Goal: Information Seeking & Learning: Learn about a topic

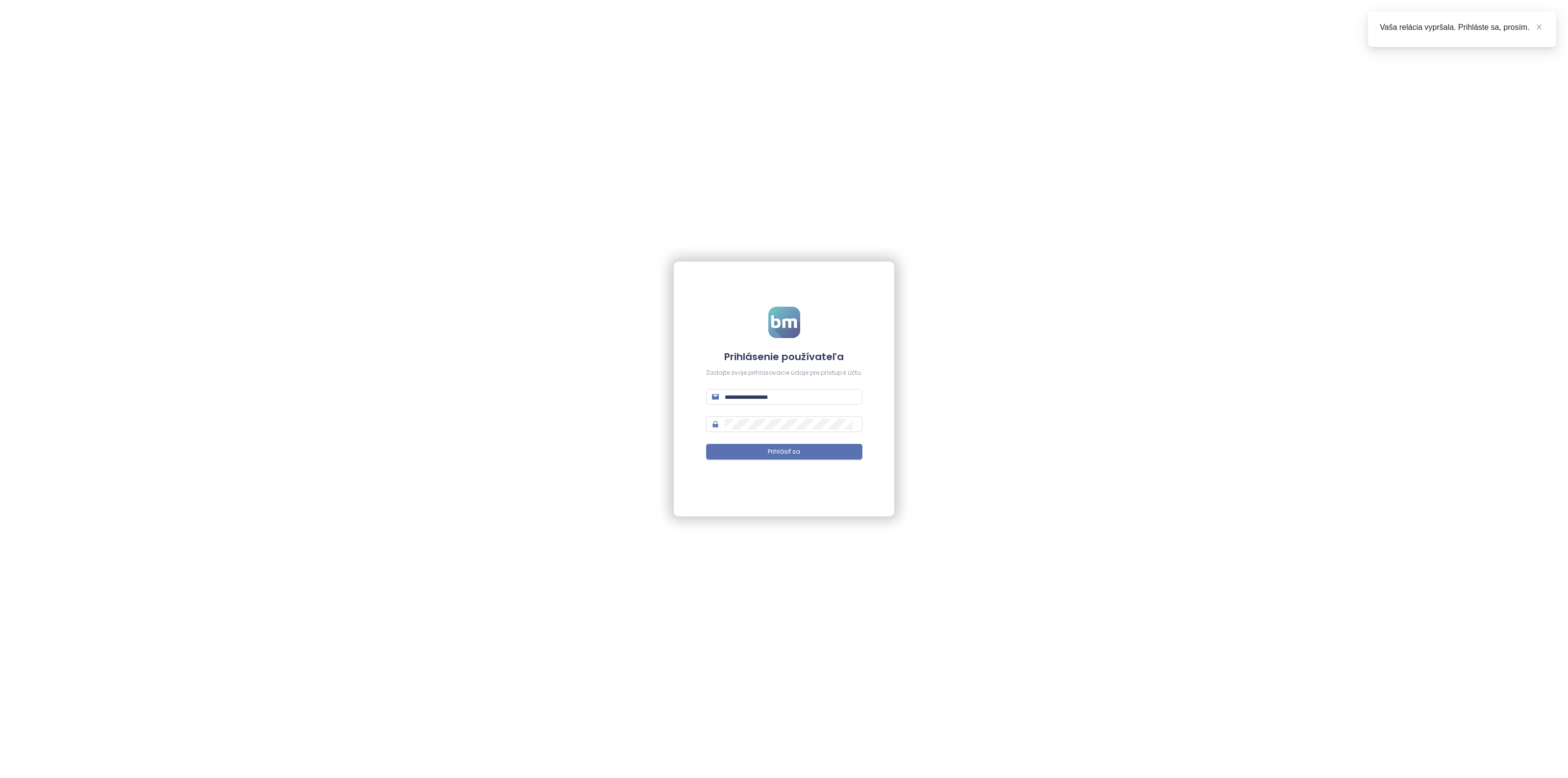
type input "**********"
click at [786, 456] on span "Prihlásiť sa" at bounding box center [784, 452] width 32 height 10
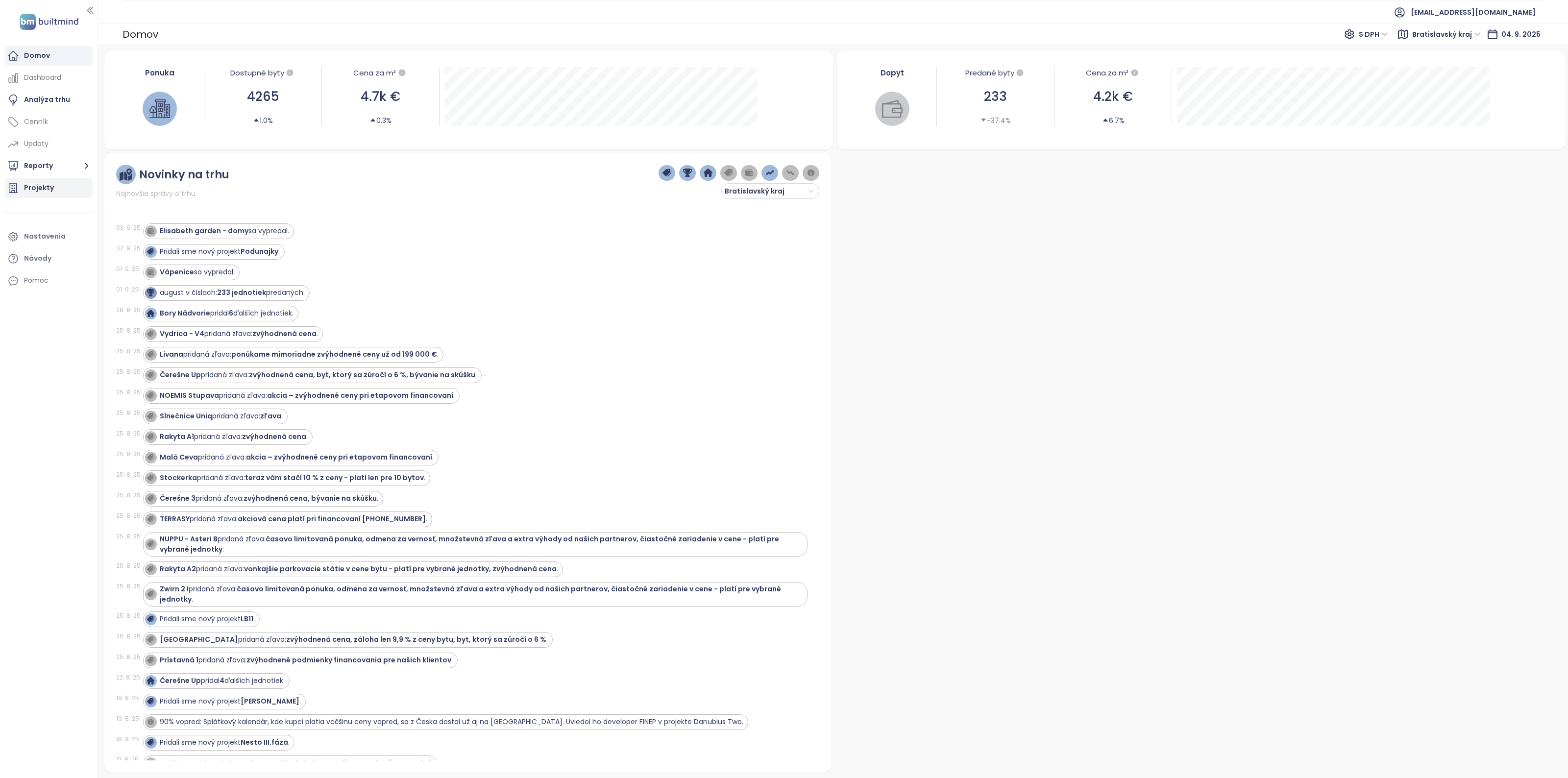
click at [42, 181] on div "Projekty" at bounding box center [49, 188] width 87 height 20
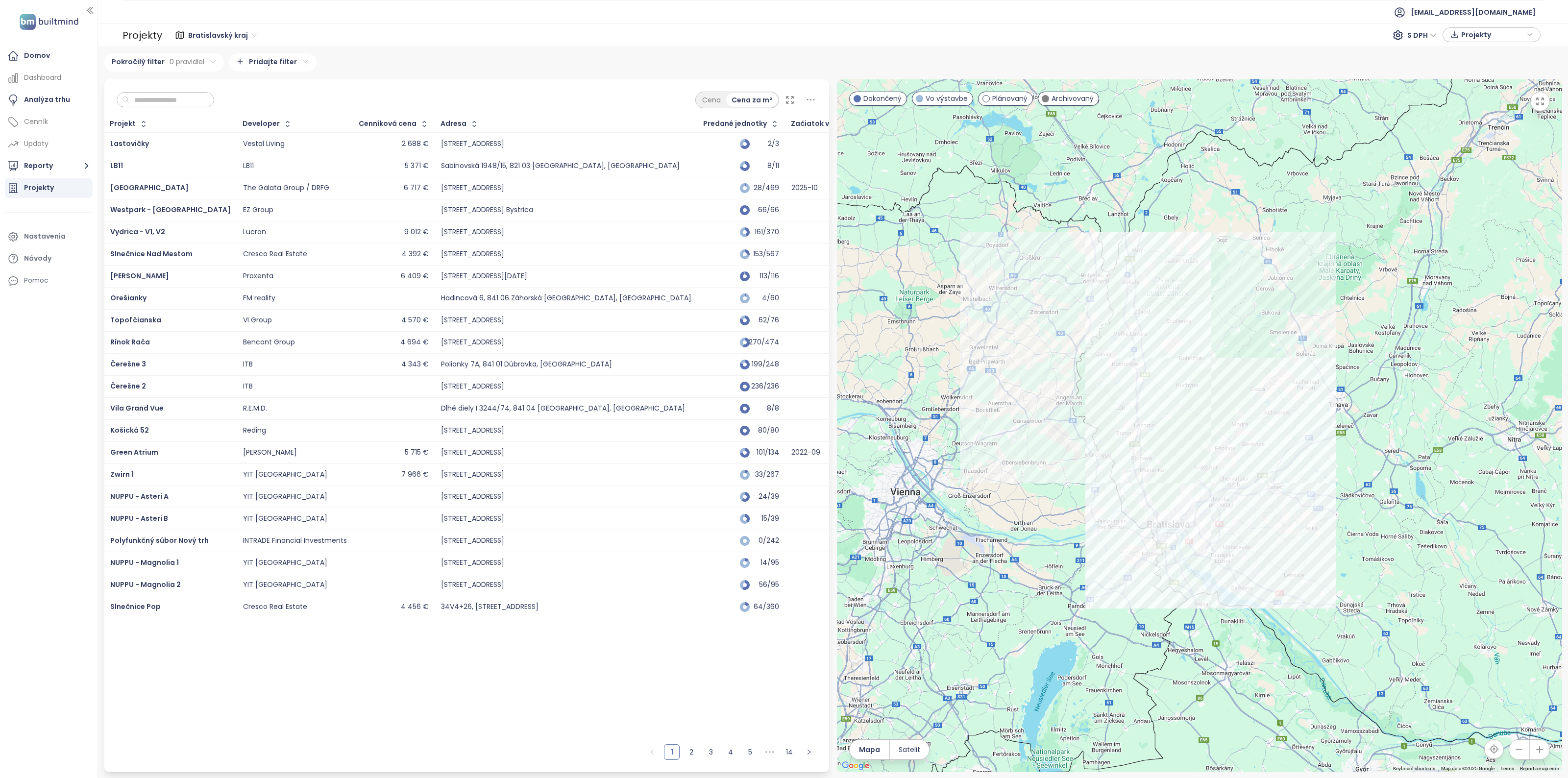
click at [707, 130] on div "Predané jednotky" at bounding box center [741, 124] width 87 height 16
click at [770, 125] on icon "button" at bounding box center [774, 124] width 10 height 10
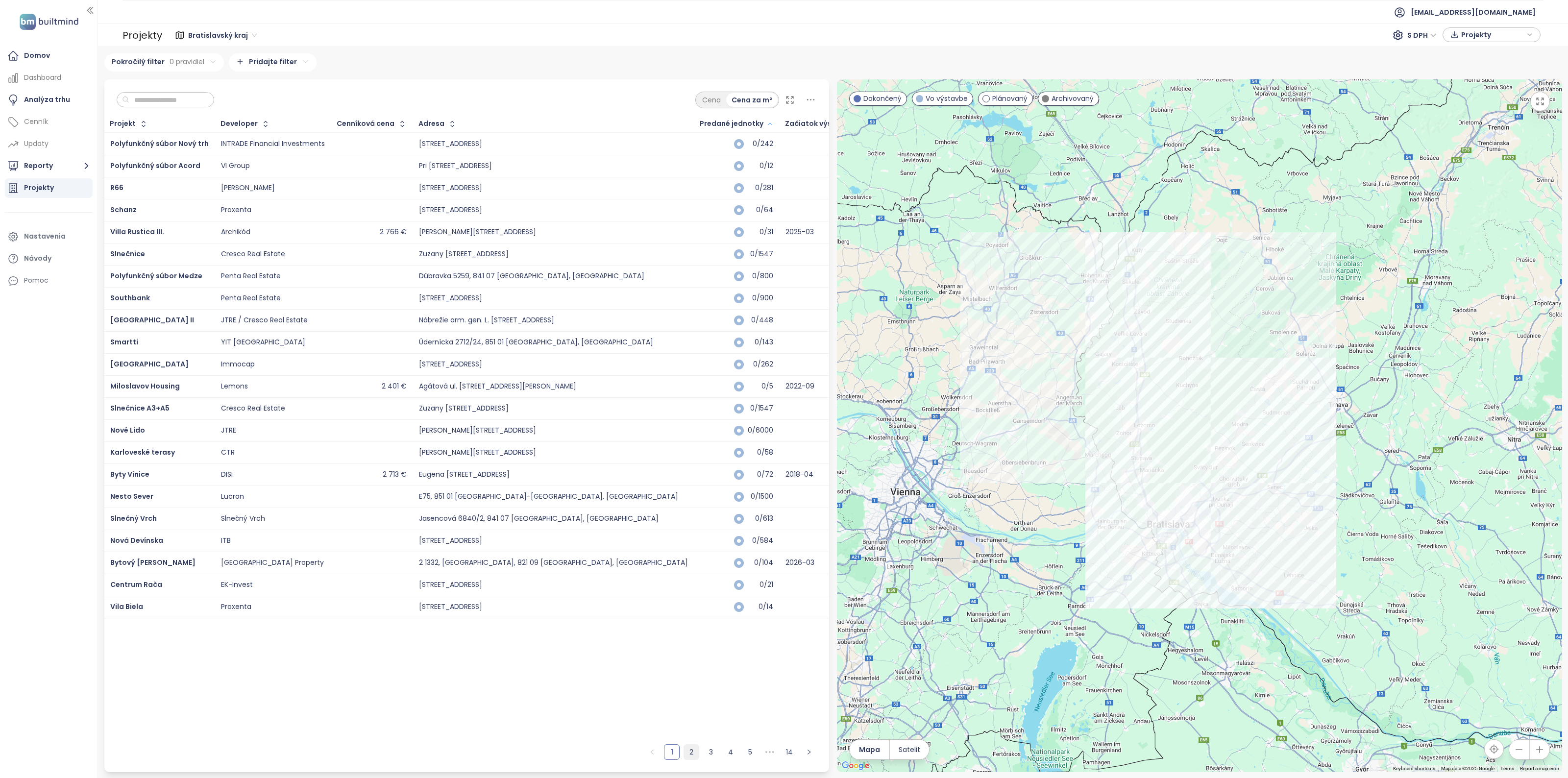
click at [690, 753] on link "2" at bounding box center [691, 752] width 15 height 15
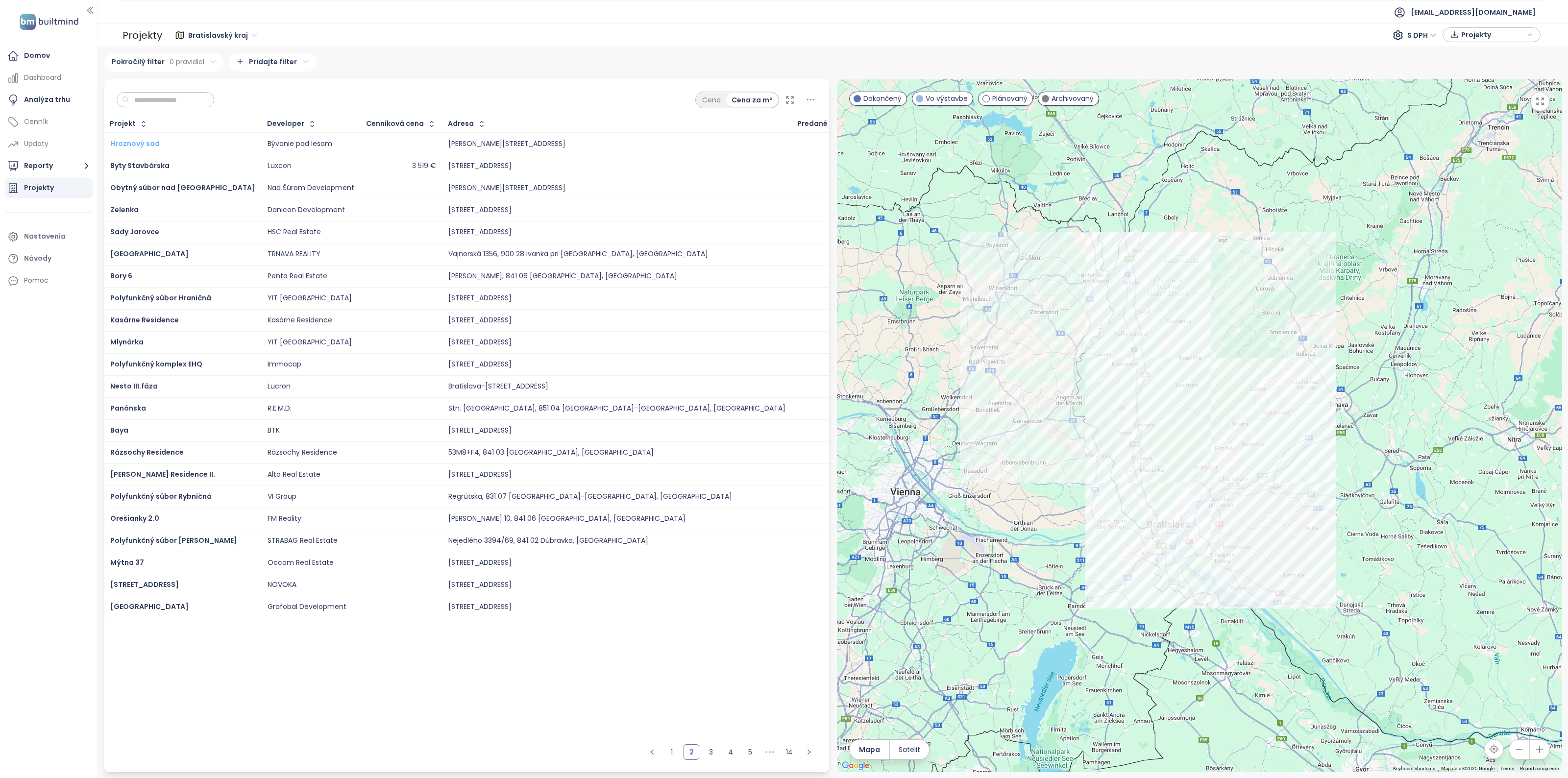
click at [145, 143] on span "Hroznový sad" at bounding box center [135, 143] width 49 height 10
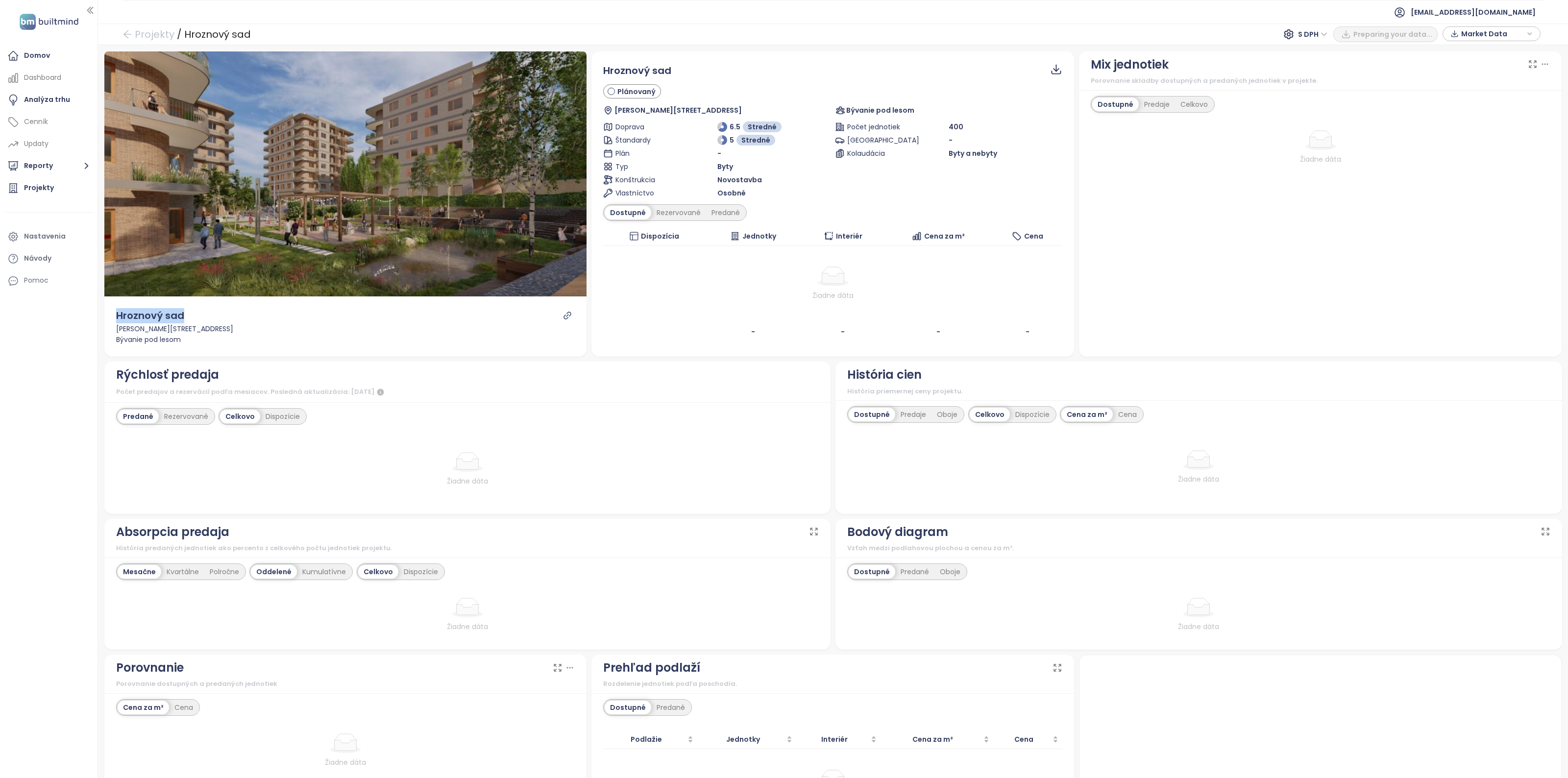
drag, startPoint x: 195, startPoint y: 316, endPoint x: 103, endPoint y: 318, distance: 92.0
click at [103, 318] on div "Náhľad Hroznový sad Kadnárova 89, 831 06 Bratislava-Rača, Slovakia Bývanie pod …" at bounding box center [346, 204] width 488 height 305
copy div "Hroznový sad"
